Goal: Obtain resource: Obtain resource

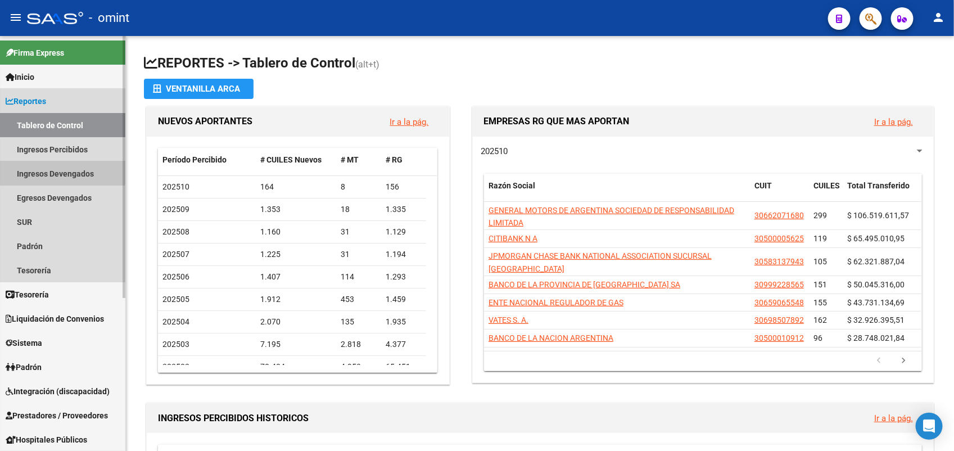
click at [62, 168] on link "Ingresos Devengados" at bounding box center [62, 173] width 125 height 24
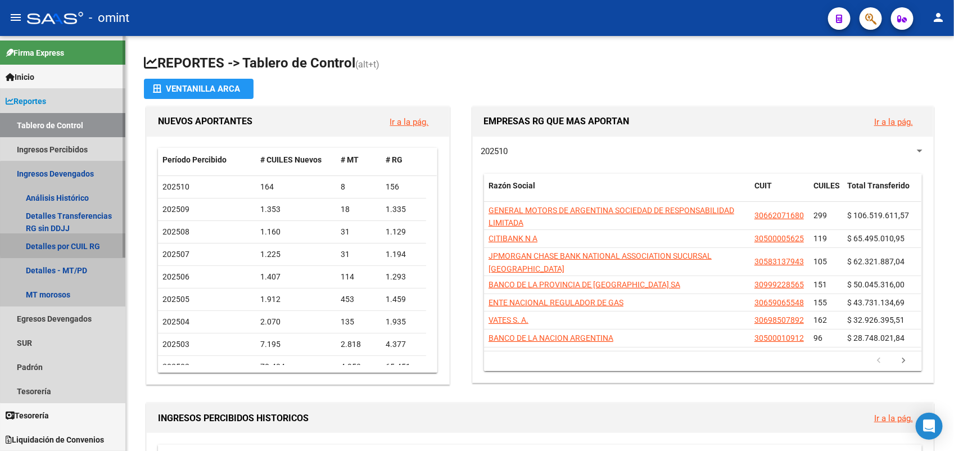
click at [82, 243] on link "Detalles por CUIL RG" at bounding box center [62, 246] width 125 height 24
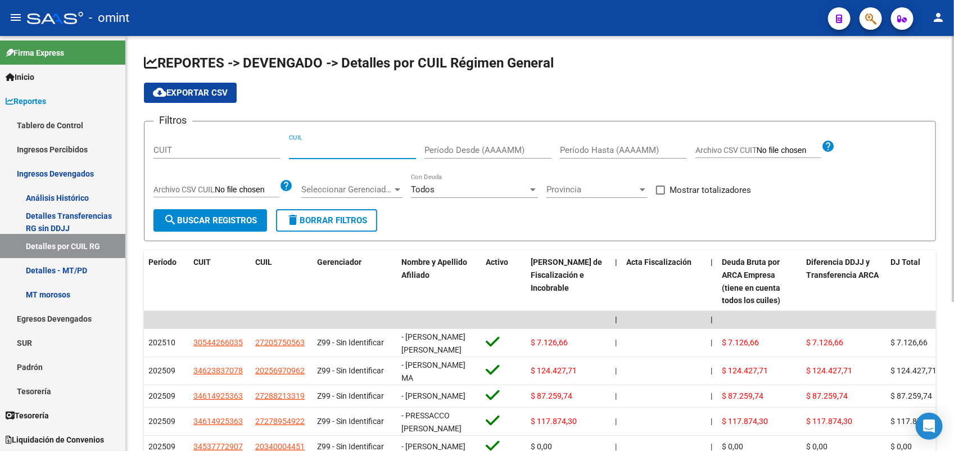
paste input "27-34290417-9"
type input "27-34290417-9"
click at [212, 214] on button "search Buscar Registros" at bounding box center [211, 220] width 114 height 22
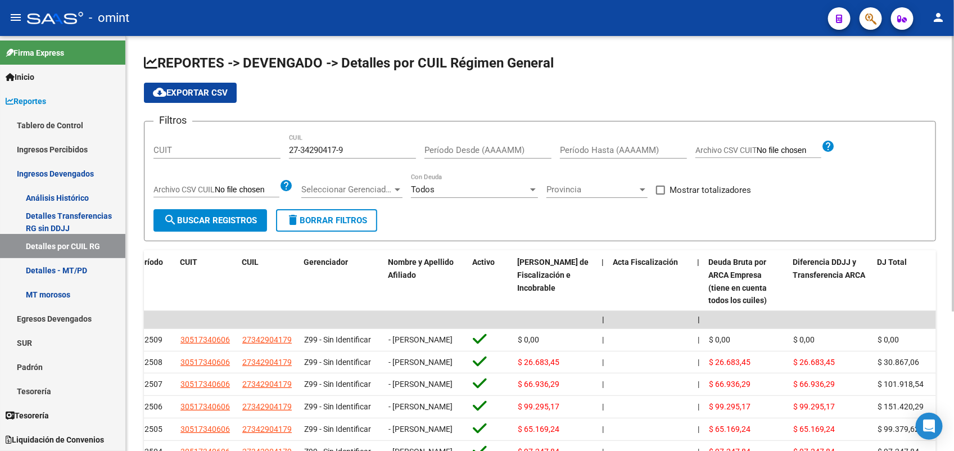
click at [209, 88] on span "cloud_download Exportar CSV" at bounding box center [190, 93] width 75 height 10
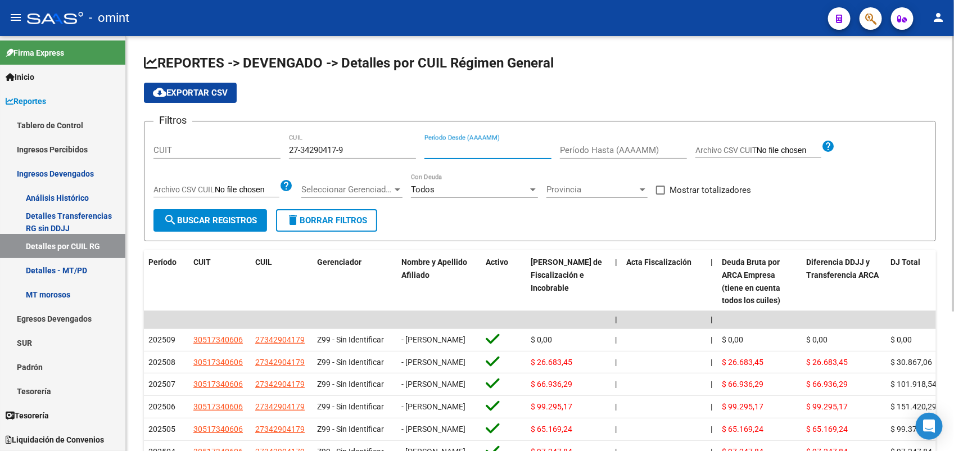
click at [484, 148] on input "Período Desde (AAAAMM)" at bounding box center [488, 150] width 127 height 10
type input "202505"
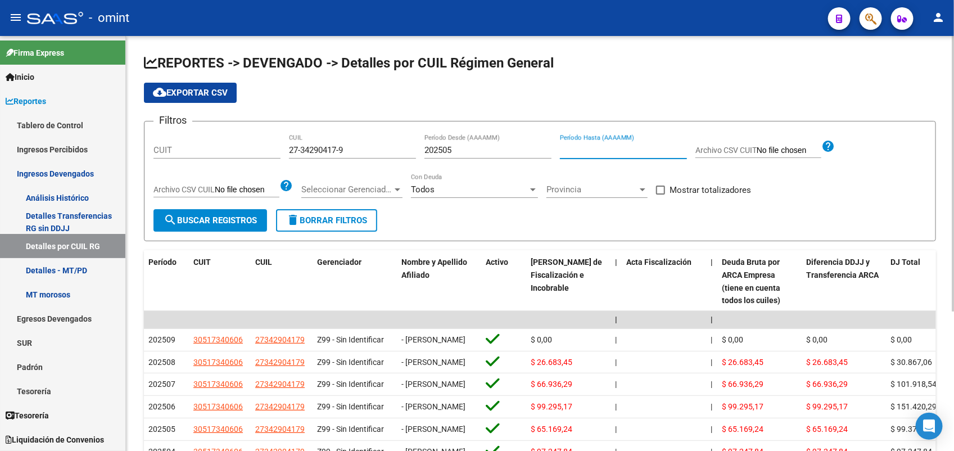
click at [610, 150] on input "Período Hasta (AAAAMM)" at bounding box center [623, 150] width 127 height 10
type input "202507"
click at [196, 218] on span "search Buscar Registros" at bounding box center [210, 220] width 93 height 10
